Goal: Task Accomplishment & Management: Use online tool/utility

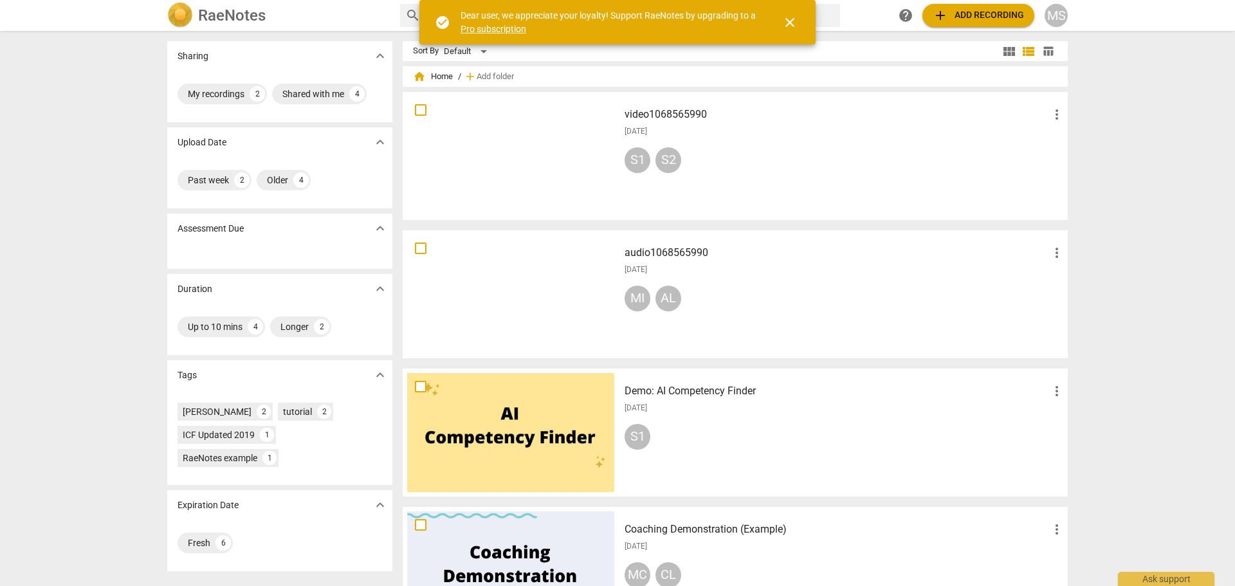
click at [1162, 101] on div "Sharing expand_more My recordings 2 Shared with me 4 Upload Date expand_more Pa…" at bounding box center [617, 309] width 1235 height 554
click at [1056, 116] on span "more_vert" at bounding box center [1056, 114] width 15 height 15
click at [814, 150] on div at bounding box center [617, 293] width 1235 height 586
click at [661, 112] on h3 "video1068565990" at bounding box center [837, 114] width 425 height 15
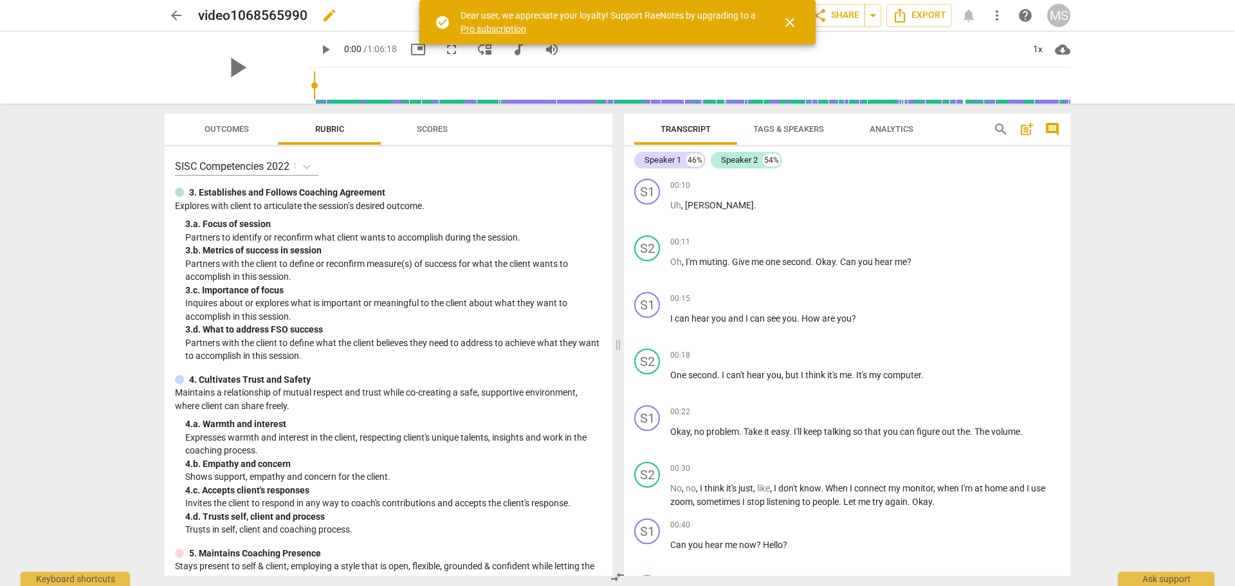
click at [335, 13] on span "edit" at bounding box center [329, 15] width 15 height 15
drag, startPoint x: 323, startPoint y: 16, endPoint x: 197, endPoint y: 16, distance: 126.1
click at [197, 16] on div "arrow_back video1068565990 done clear star Assessment auto_fix_high AI Assessme…" at bounding box center [618, 15] width 906 height 24
type input "[PERSON_NAME]-[DATE]-[GEOGRAPHIC_DATA] Online -Client [PERSON_NAME]-Session 2 […"
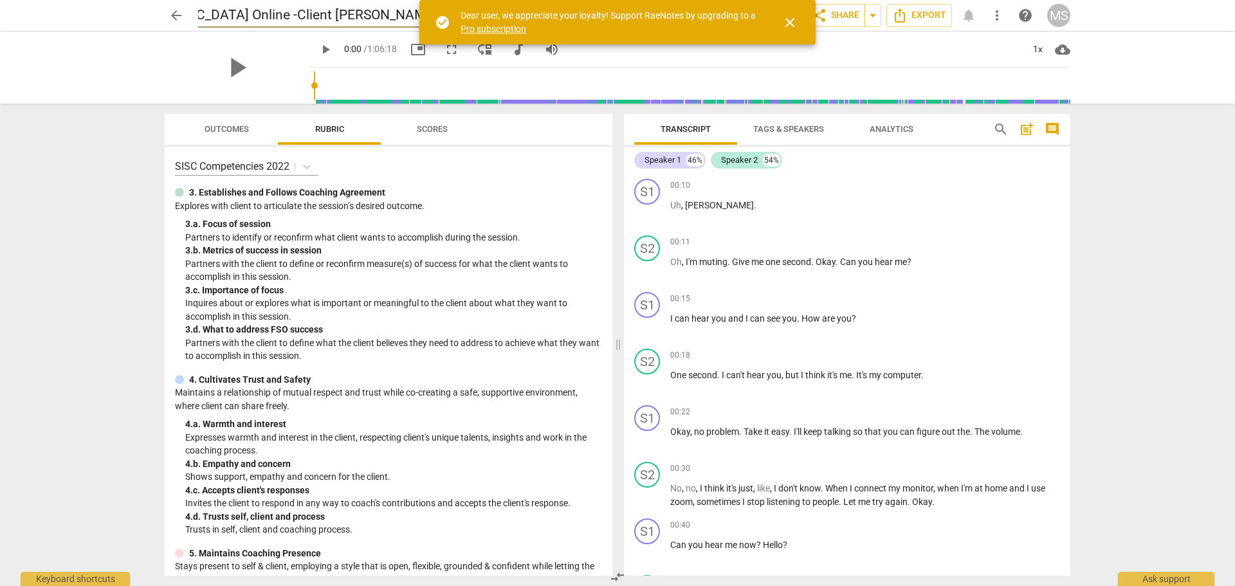
scroll to position [0, 0]
click at [1151, 200] on div "arrow_back Michelle Sartor-8 Sep 2025-Canada Online -Client Alejandra Lara-Sess…" at bounding box center [617, 293] width 1235 height 586
click at [790, 21] on span "close" at bounding box center [789, 22] width 15 height 15
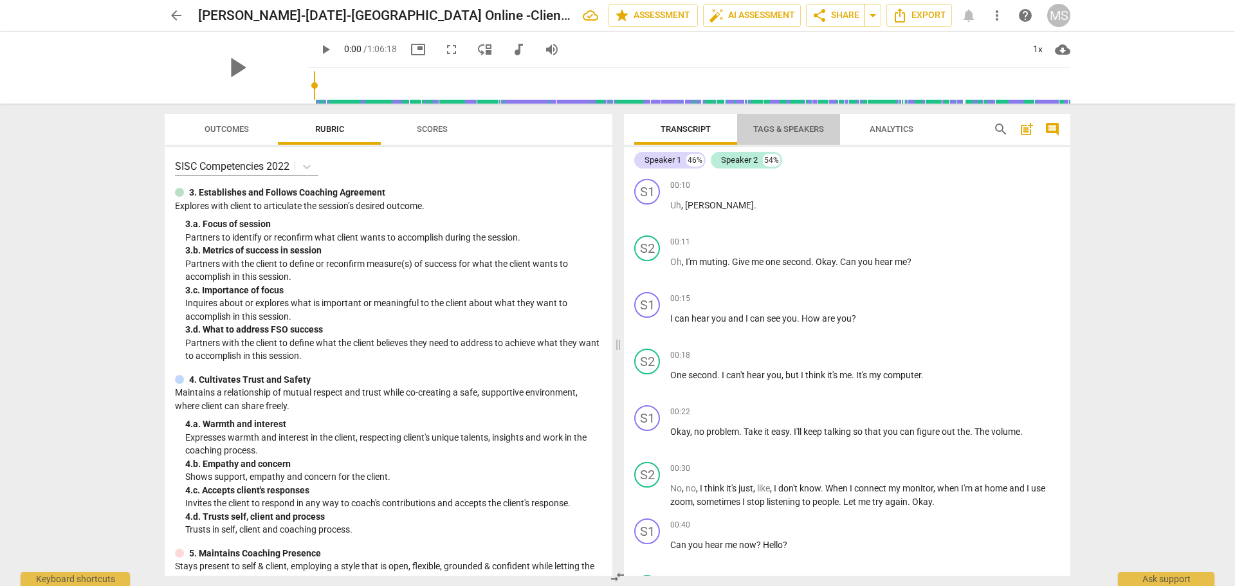
click at [809, 125] on span "Tags & Speakers" at bounding box center [788, 129] width 71 height 10
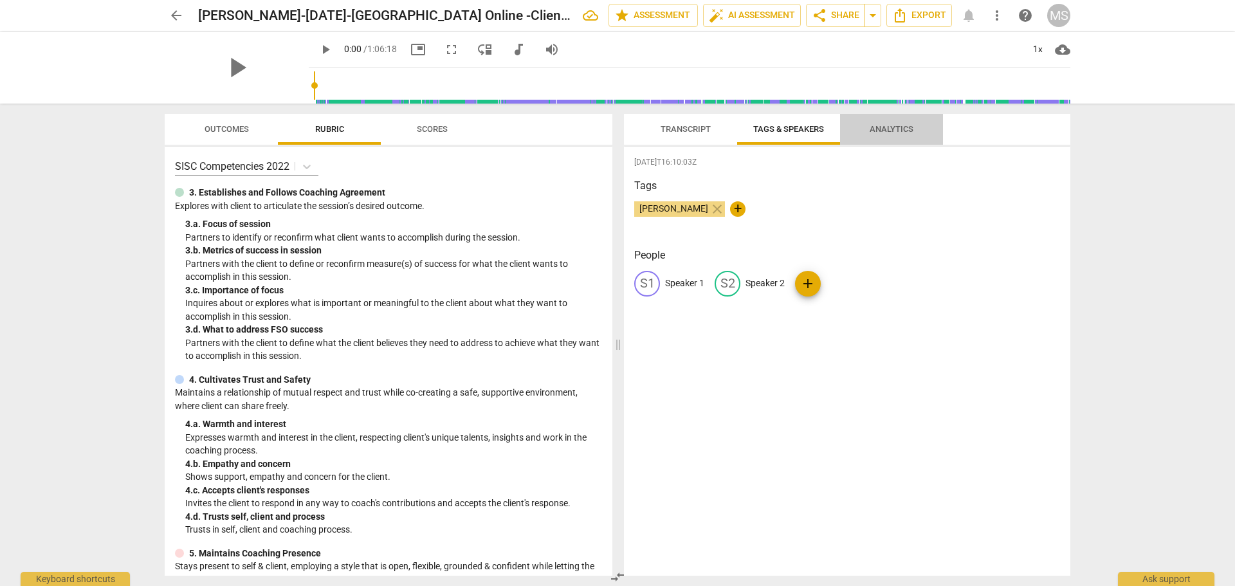
click at [881, 125] on span "Analytics" at bounding box center [892, 129] width 44 height 10
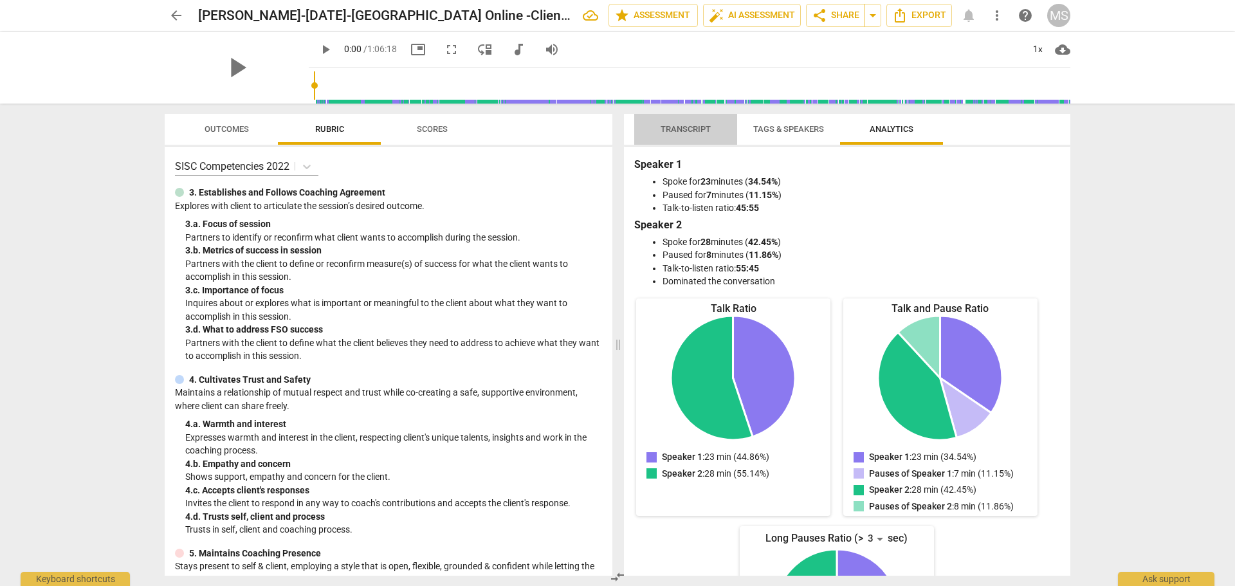
click at [679, 129] on span "Transcript" at bounding box center [686, 129] width 50 height 10
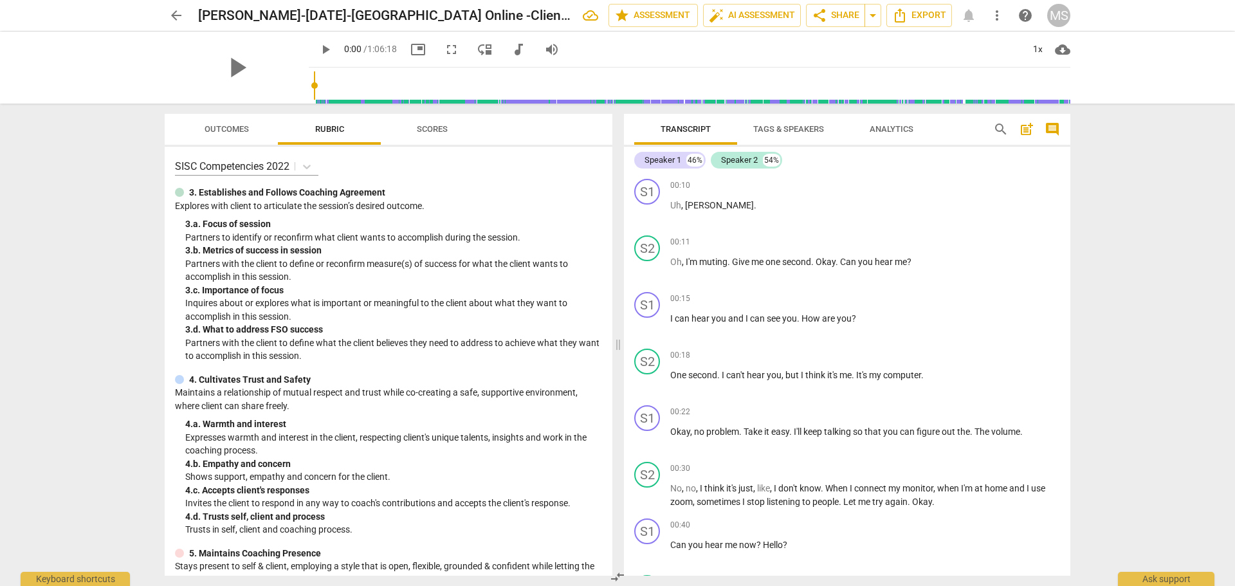
click at [425, 128] on span "Scores" at bounding box center [432, 129] width 31 height 10
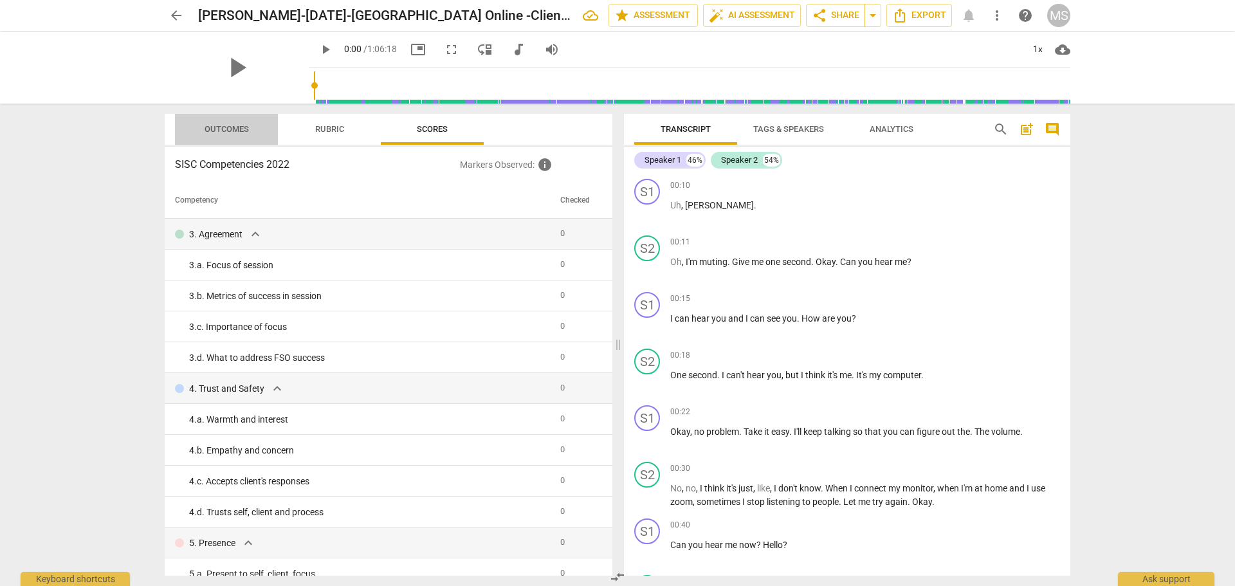
click at [222, 128] on span "Outcomes" at bounding box center [227, 129] width 44 height 10
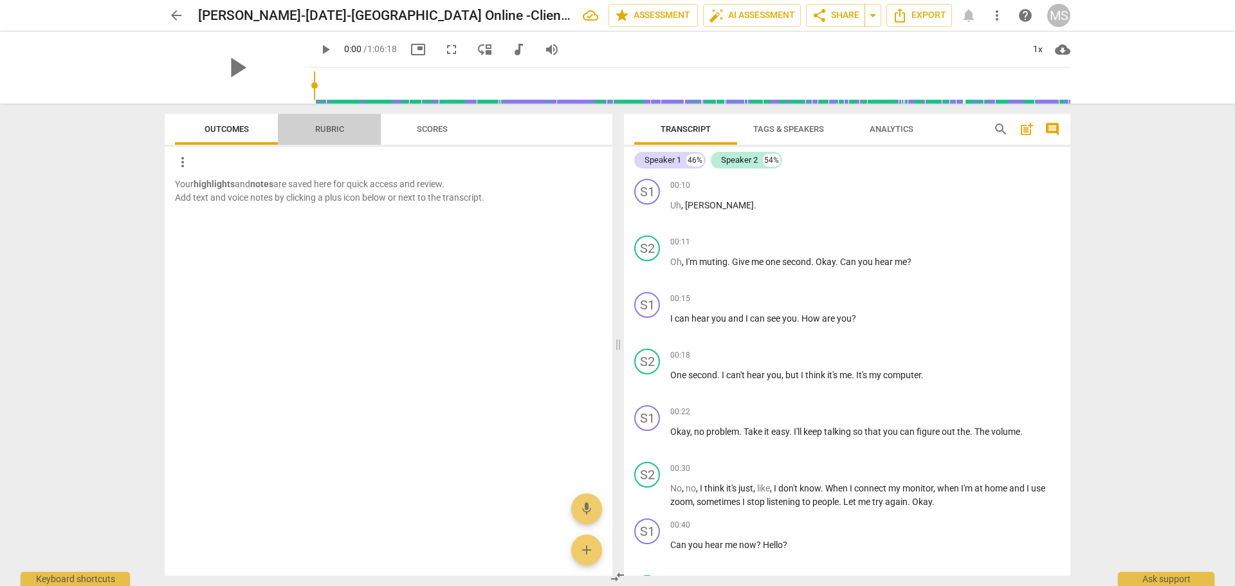
click at [318, 130] on span "Rubric" at bounding box center [329, 129] width 29 height 10
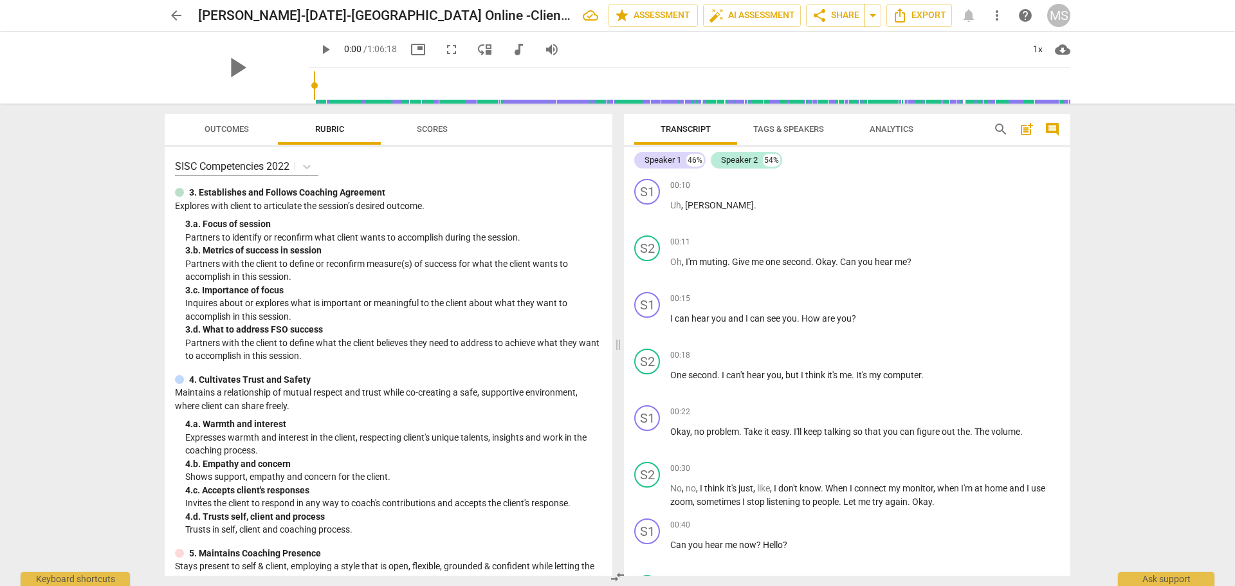
click at [1194, 221] on div "arrow_back Michelle Sartor-8 Sep 2025-Canada Online -Client Alejandra Lara-Sess…" at bounding box center [617, 293] width 1235 height 586
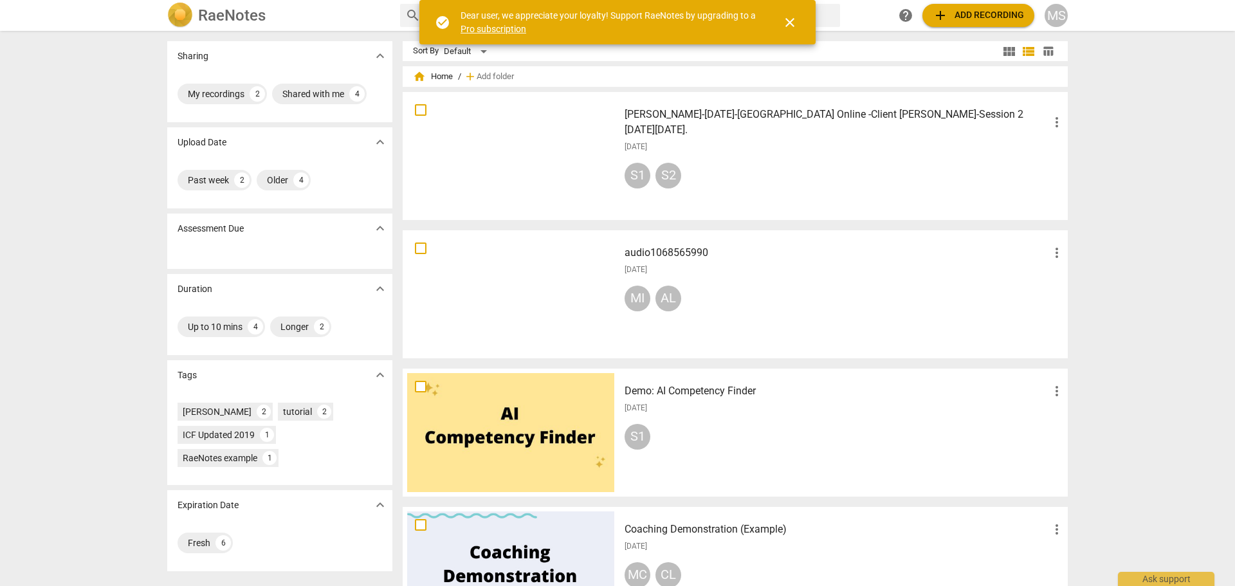
click at [450, 319] on div at bounding box center [510, 294] width 207 height 119
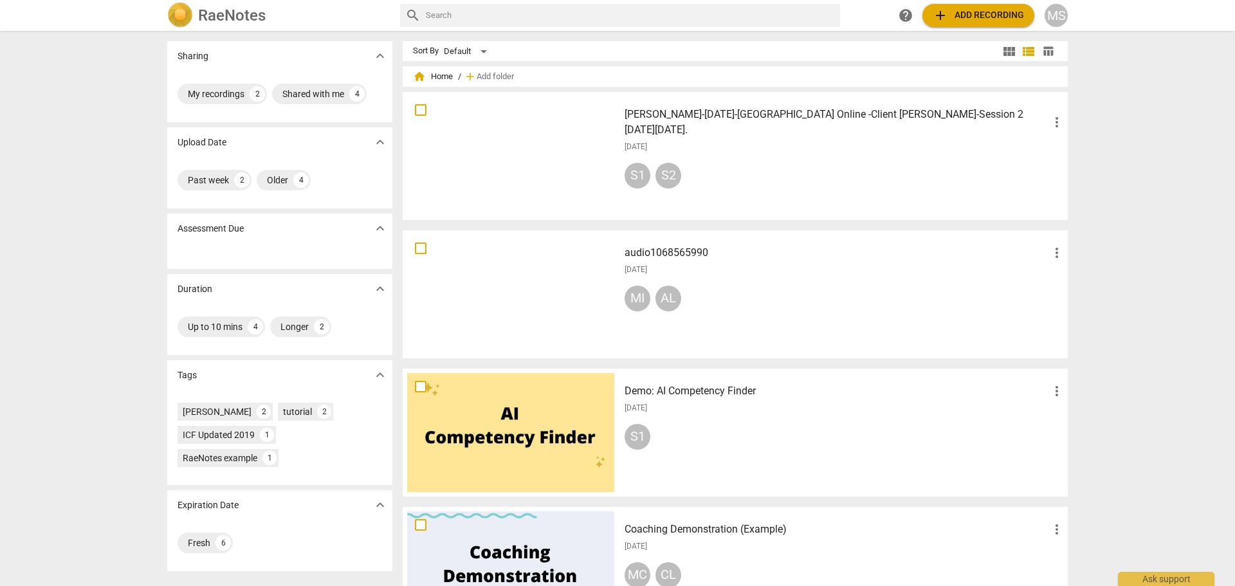
click at [508, 293] on div at bounding box center [510, 294] width 207 height 119
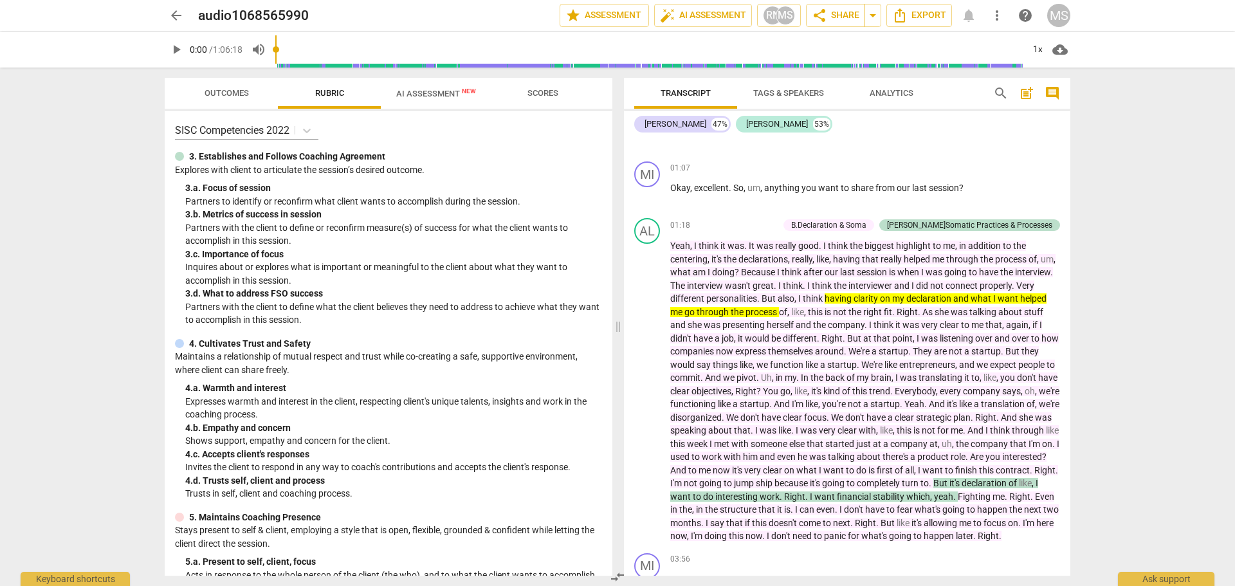
scroll to position [661, 0]
drag, startPoint x: 1233, startPoint y: 238, endPoint x: 1235, endPoint y: 266, distance: 28.4
click at [1235, 266] on div "arrow_back audio1068565990 edit star Assessment auto_fix_high AI Assessment RN …" at bounding box center [617, 293] width 1235 height 586
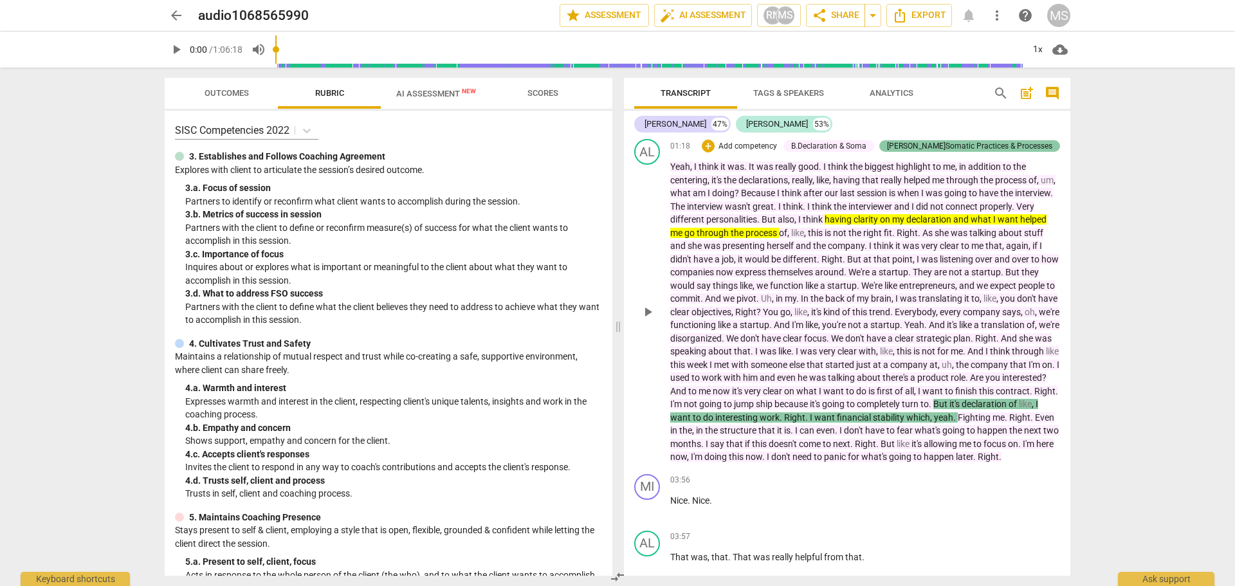
click at [1048, 146] on div "[PERSON_NAME]Somatic Practices & Processes" at bounding box center [969, 146] width 165 height 12
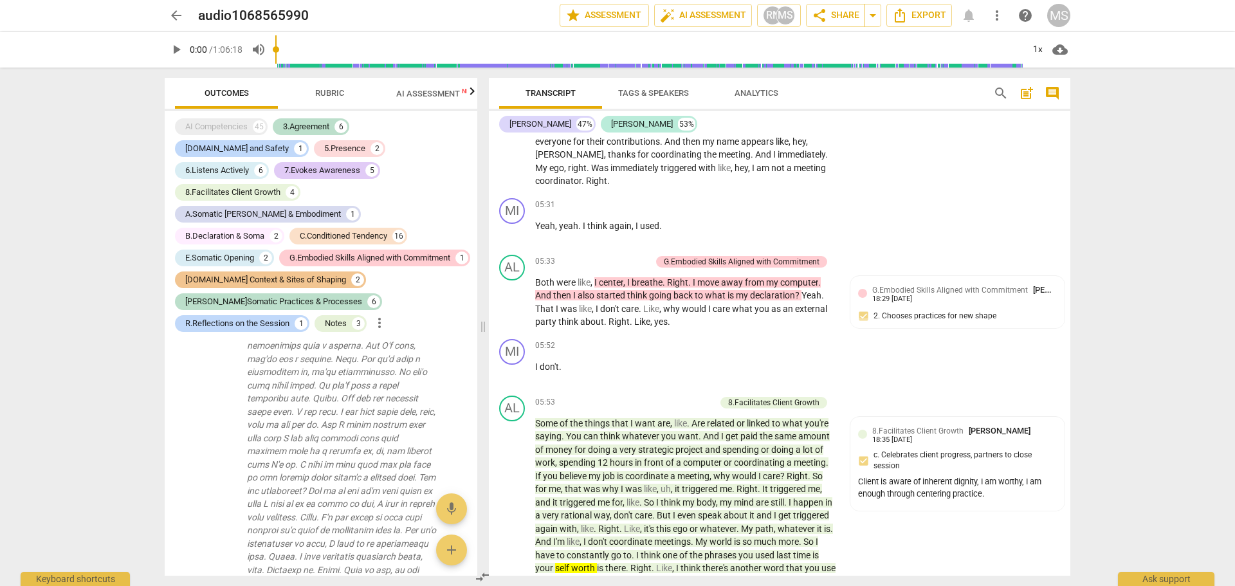
scroll to position [1840, 0]
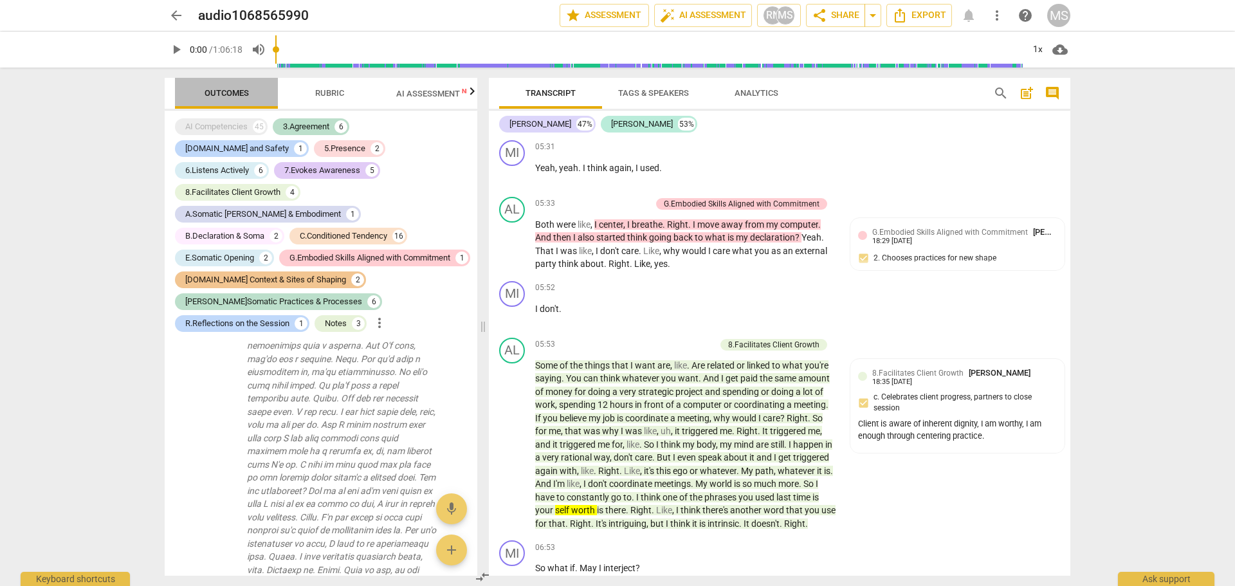
click at [219, 89] on span "Outcomes" at bounding box center [227, 93] width 44 height 10
click at [290, 317] on div "R.Reflections on the Session" at bounding box center [237, 323] width 104 height 13
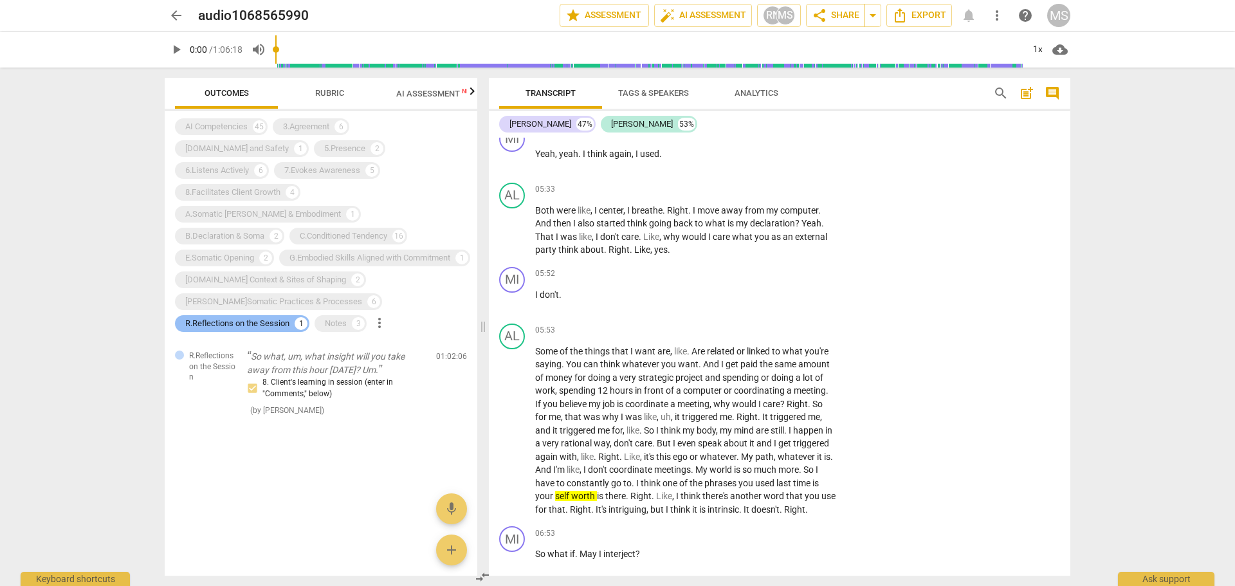
scroll to position [1826, 0]
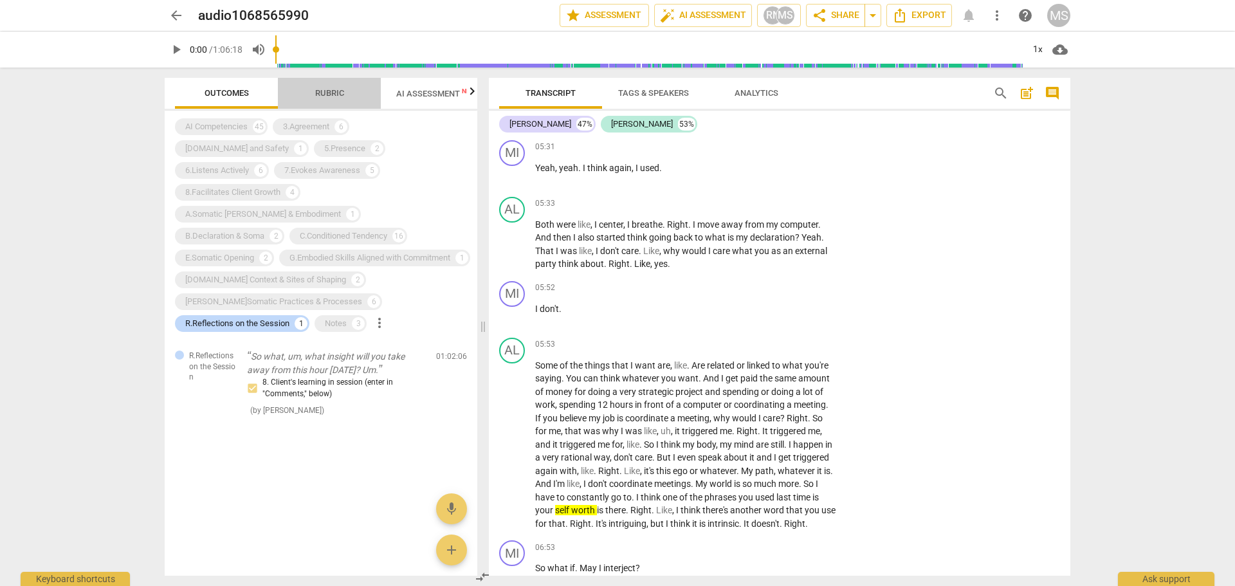
click at [333, 91] on span "Rubric" at bounding box center [329, 93] width 29 height 10
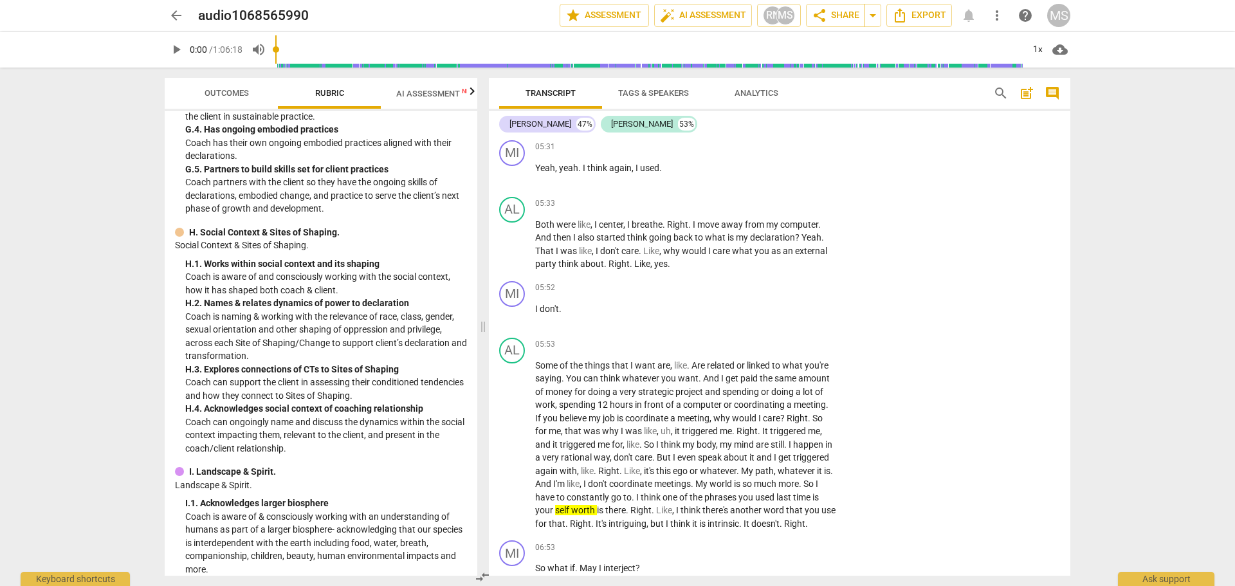
scroll to position [3438, 0]
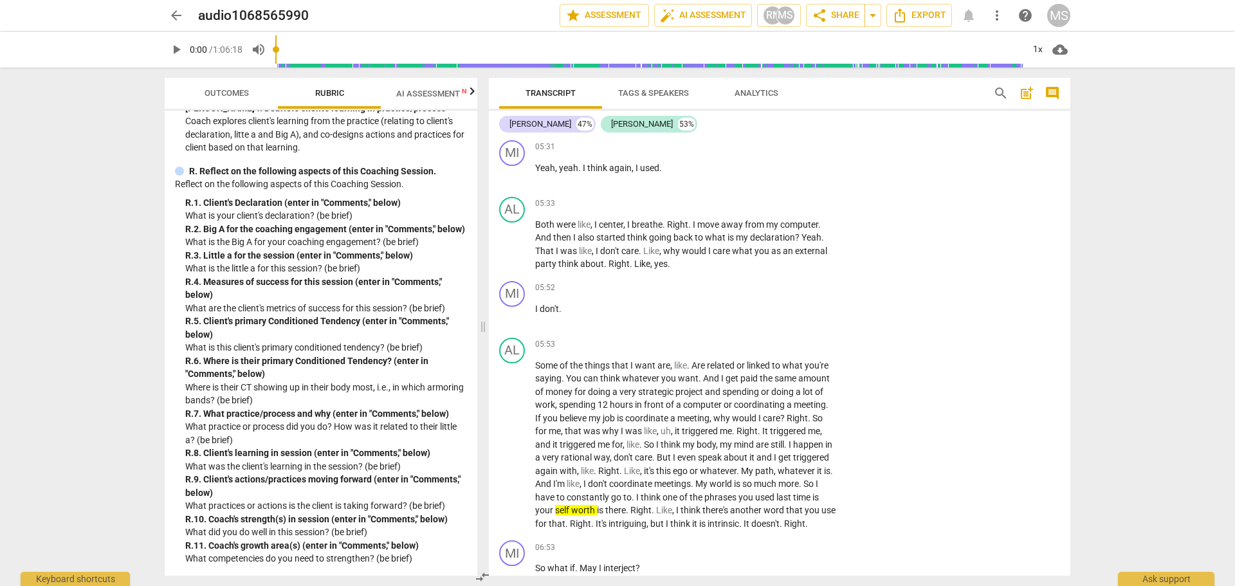
click at [234, 491] on div "R. 9. Client's actions/practices moving forward (enter in "Comments," below)" at bounding box center [326, 486] width 282 height 26
click at [322, 92] on span "Rubric" at bounding box center [329, 93] width 29 height 10
click at [411, 178] on p "Reflect on the following aspects of this Coaching Session." at bounding box center [321, 185] width 292 height 14
click at [245, 178] on p "Reflect on the following aspects of this Coaching Session." at bounding box center [321, 185] width 292 height 14
click at [420, 178] on p "Reflect on the following aspects of this Coaching Session." at bounding box center [321, 185] width 292 height 14
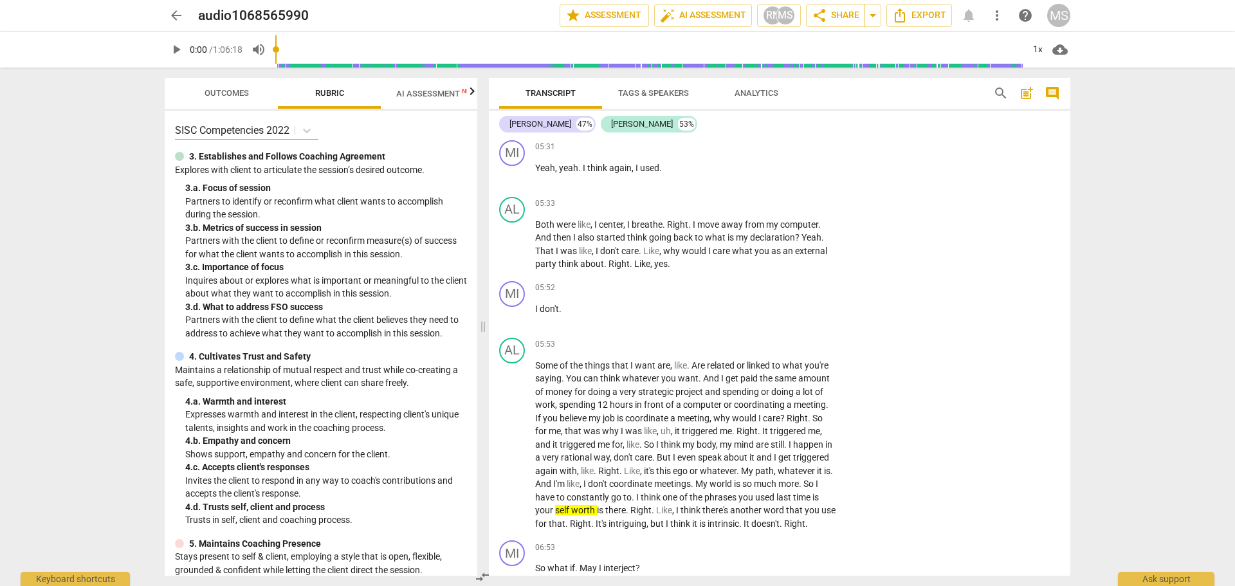
scroll to position [0, 0]
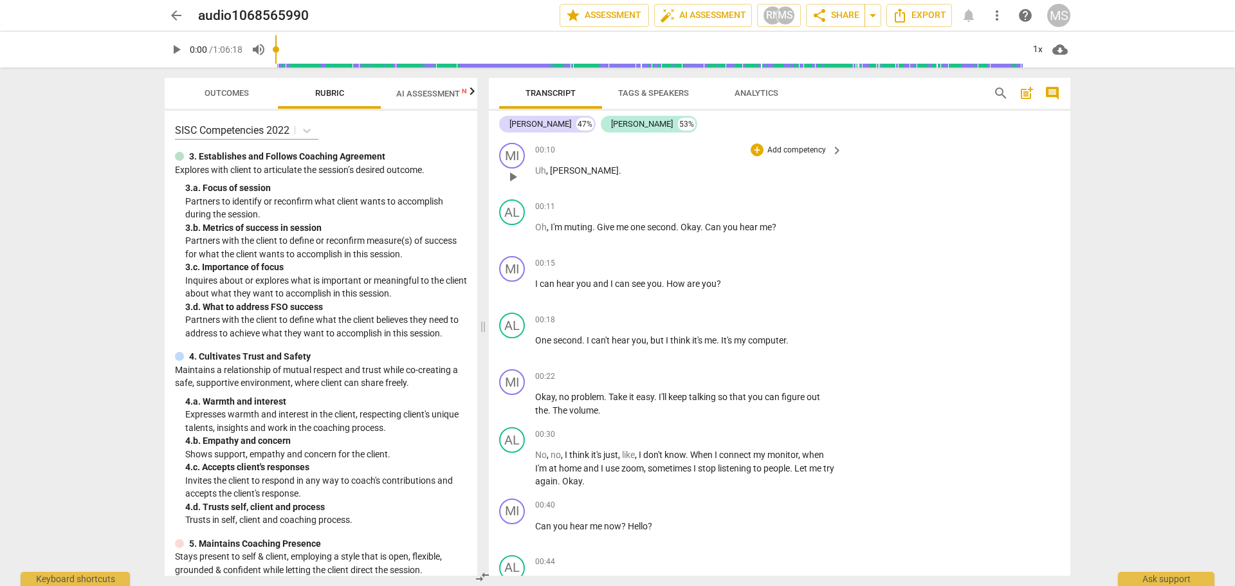
click at [797, 152] on p "Add competency" at bounding box center [796, 151] width 61 height 12
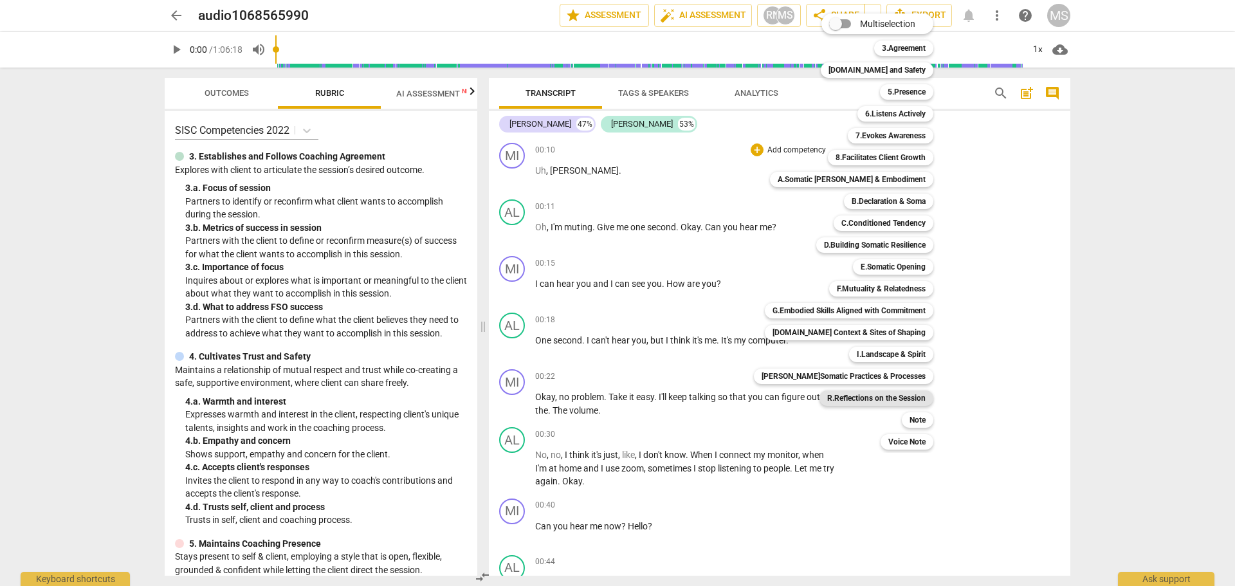
click at [878, 396] on b "R.Reflections on the Session" at bounding box center [876, 398] width 98 height 15
